Goal: Navigation & Orientation: Find specific page/section

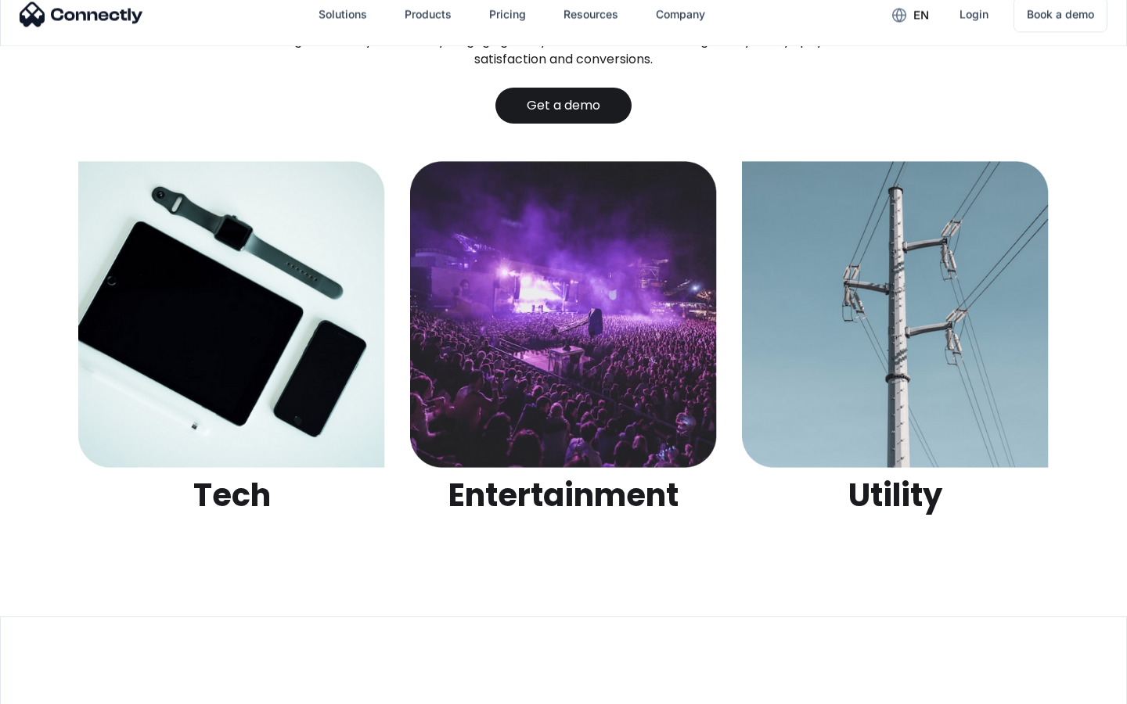
scroll to position [4938, 0]
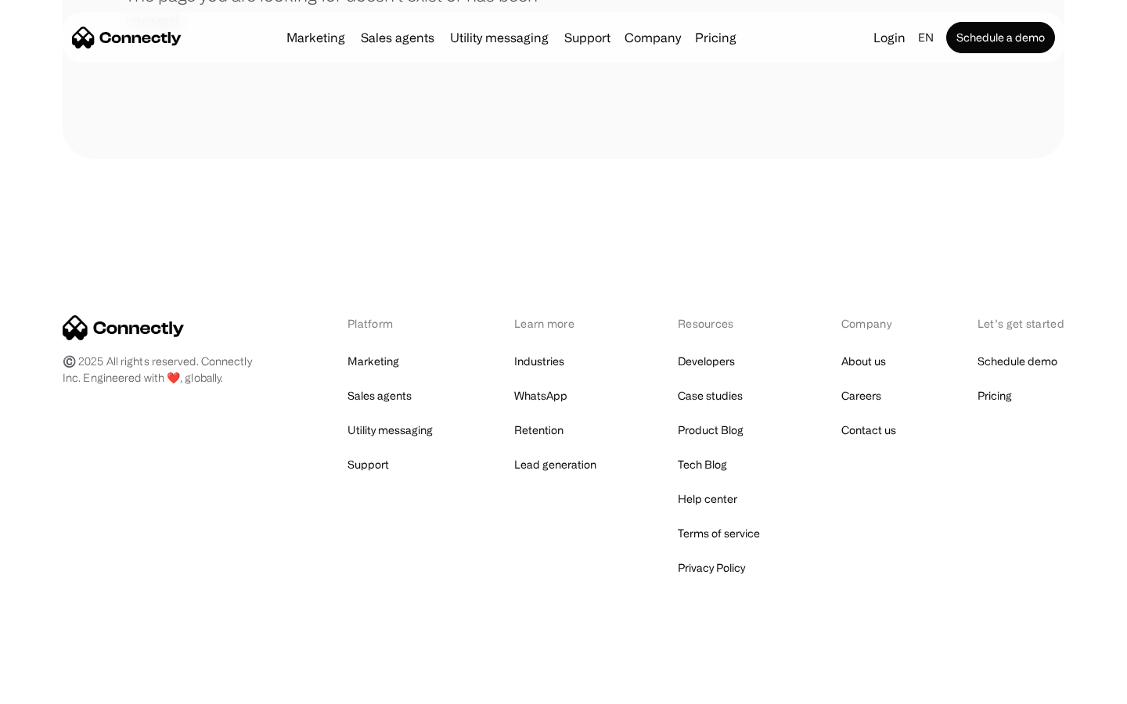
scroll to position [286, 0]
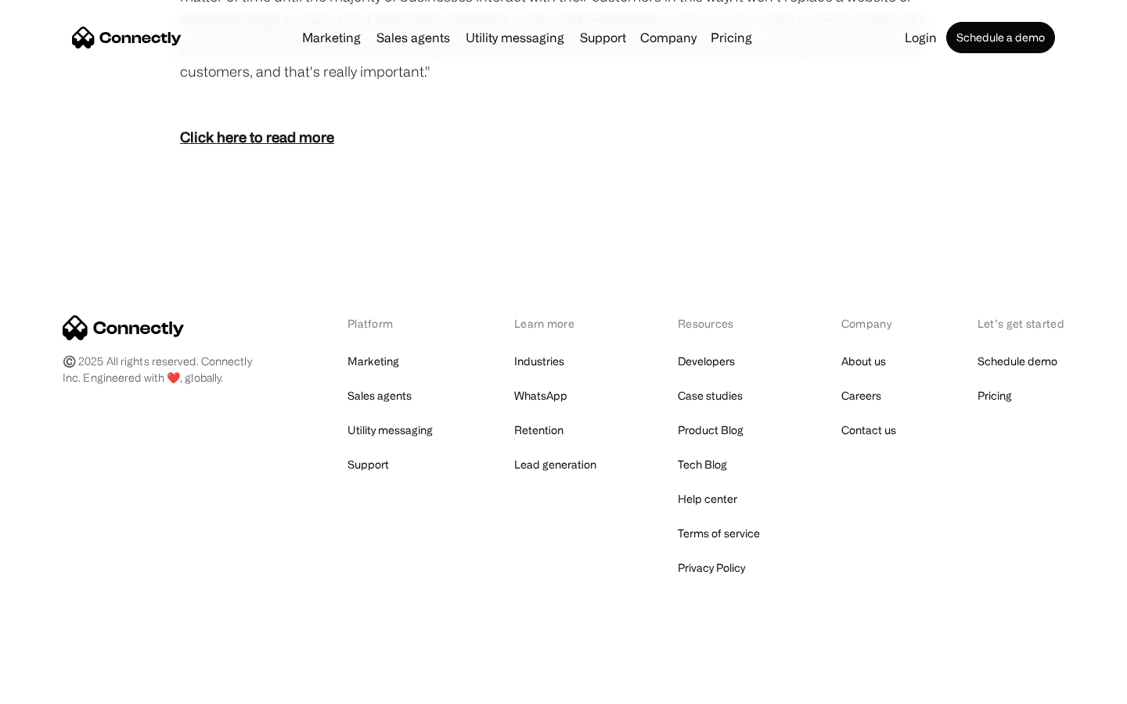
scroll to position [2258, 0]
